Goal: Task Accomplishment & Management: Manage account settings

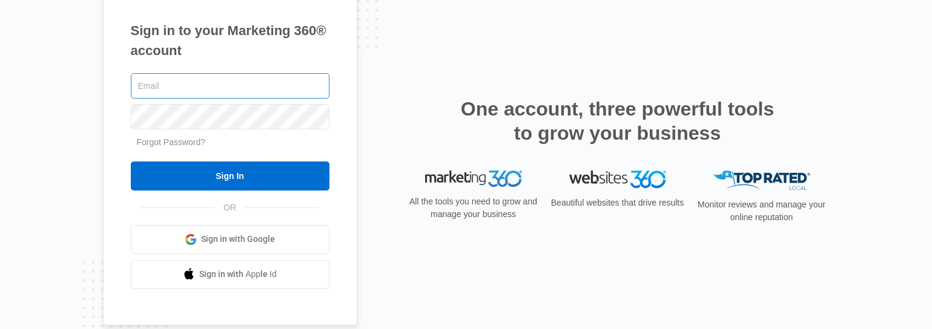
type input "[PERSON_NAME][EMAIL_ADDRESS][DOMAIN_NAME]"
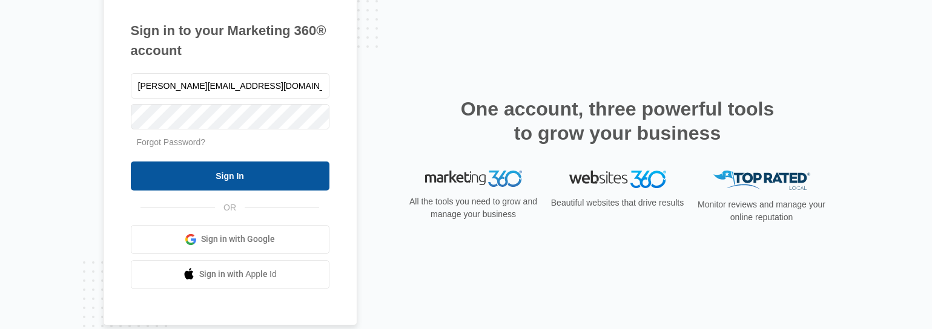
click at [240, 177] on input "Sign In" at bounding box center [230, 176] width 199 height 29
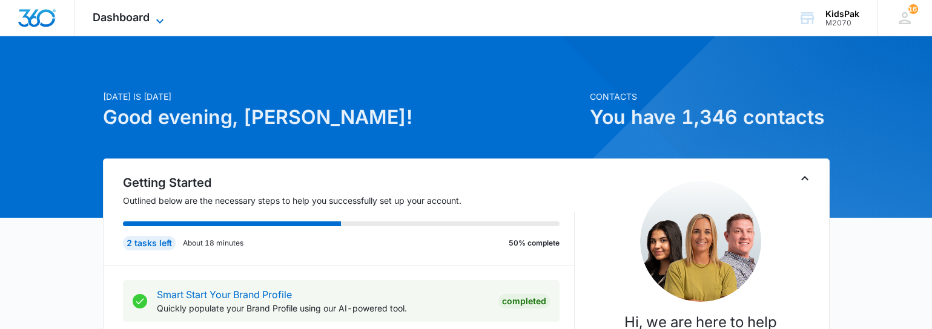
click at [128, 17] on span "Dashboard" at bounding box center [121, 17] width 57 height 13
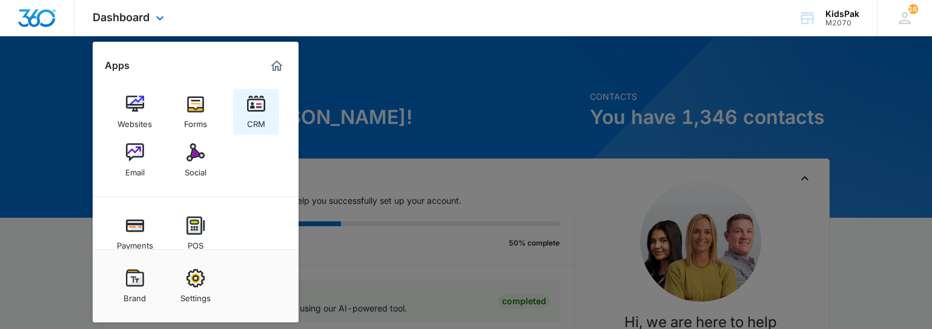
click at [254, 105] on img at bounding box center [256, 104] width 18 height 18
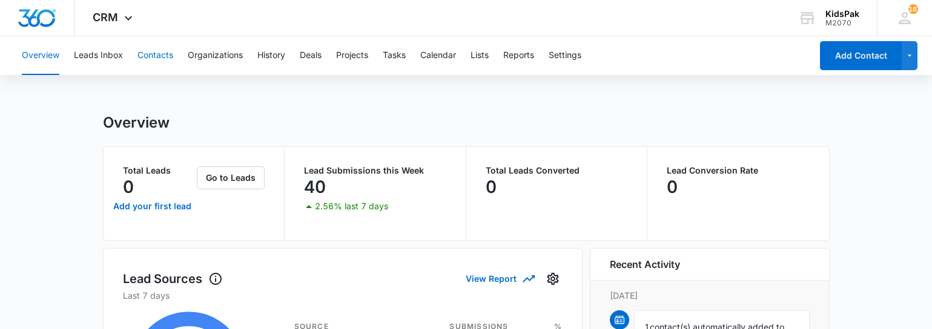
click at [160, 56] on button "Contacts" at bounding box center [155, 55] width 36 height 39
